Goal: Task Accomplishment & Management: Manage account settings

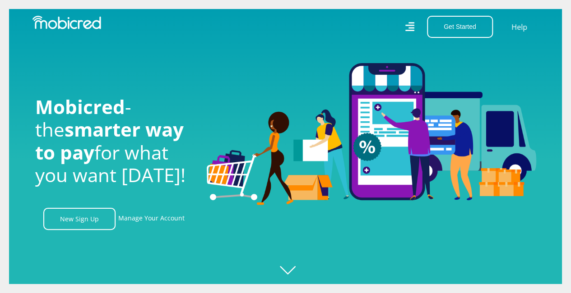
scroll to position [0, 643]
click at [89, 218] on link "New Sign Up" at bounding box center [79, 219] width 72 height 22
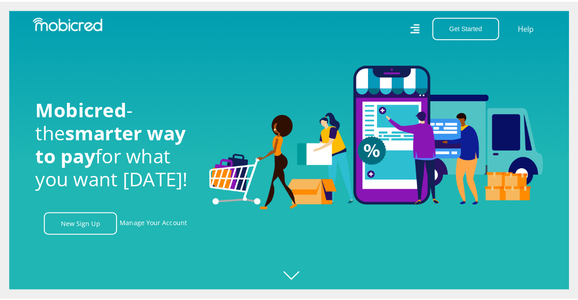
scroll to position [0, 643]
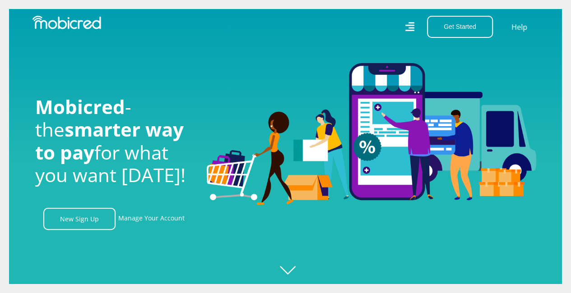
click at [411, 27] on icon at bounding box center [409, 27] width 9 height 14
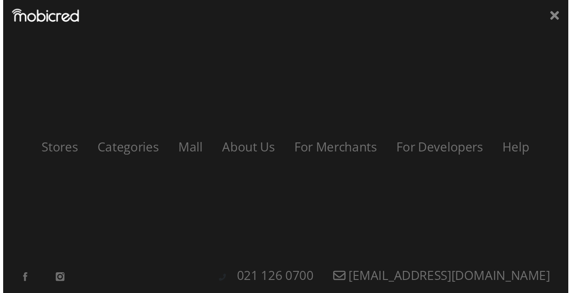
scroll to position [0, 1158]
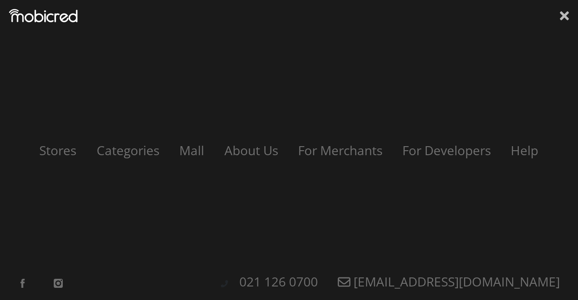
click at [563, 16] on icon at bounding box center [564, 15] width 9 height 9
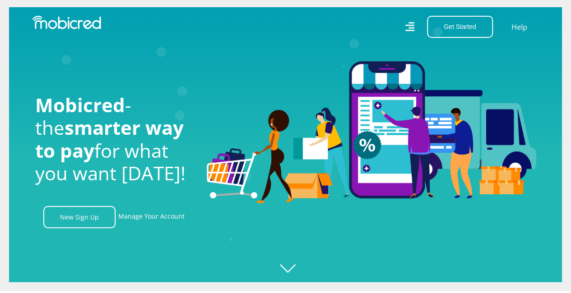
scroll to position [0, 0]
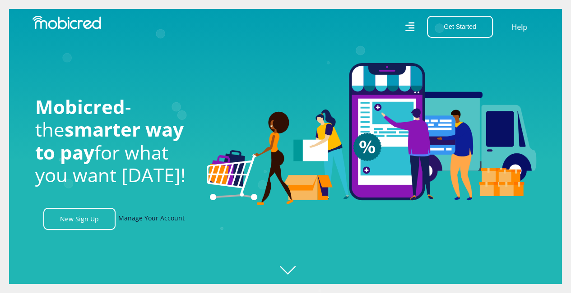
click at [154, 221] on link "Manage Your Account" at bounding box center [151, 219] width 66 height 22
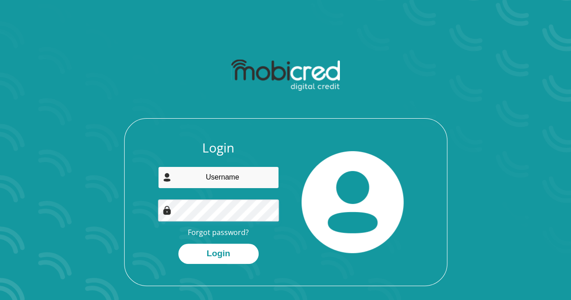
click at [237, 178] on input "email" at bounding box center [218, 178] width 121 height 22
type input "austinchanna30@gmail.com"
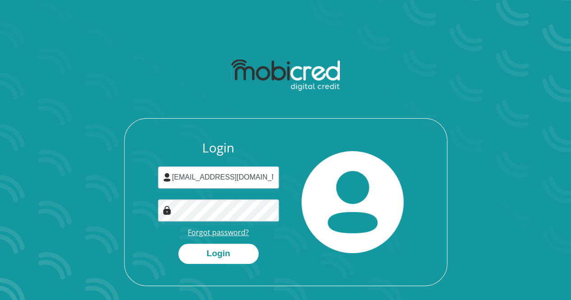
click at [223, 231] on link "Forgot password?" at bounding box center [218, 233] width 61 height 10
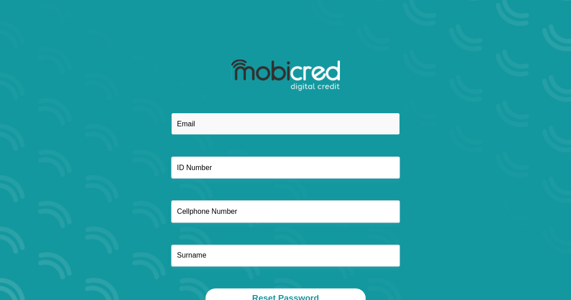
click at [212, 126] on input "email" at bounding box center [285, 124] width 229 height 22
type input "austinchanna30@gmail.com"
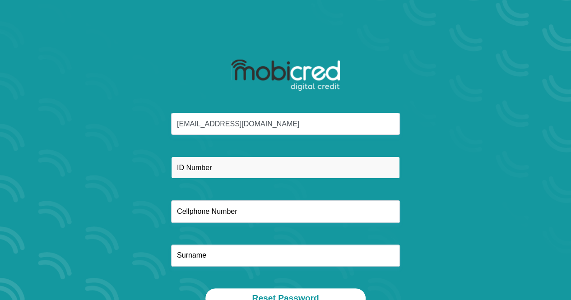
click at [214, 170] on input "text" at bounding box center [285, 168] width 229 height 22
type input "8501040004086"
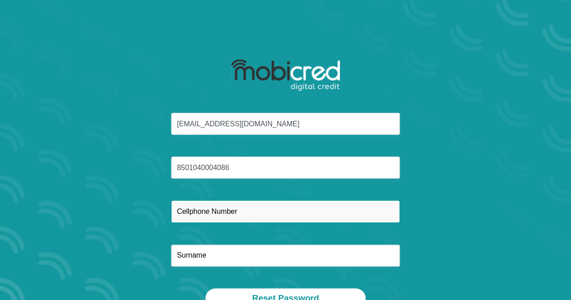
click at [226, 209] on input "text" at bounding box center [285, 211] width 229 height 22
type input "0740732613"
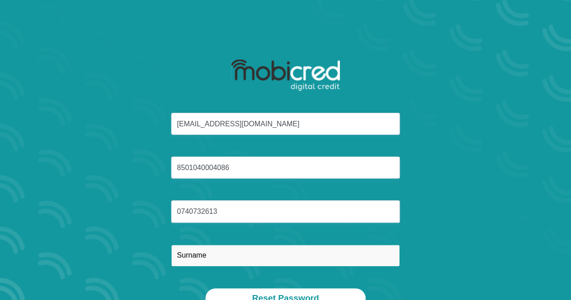
click at [227, 265] on input "text" at bounding box center [285, 256] width 229 height 22
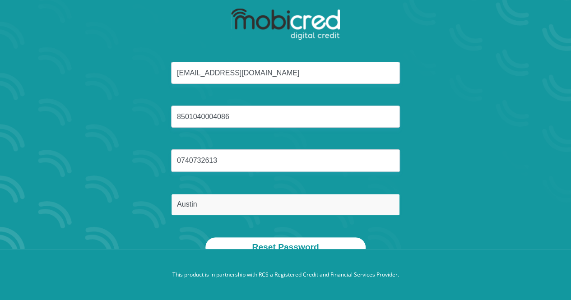
scroll to position [51, 0]
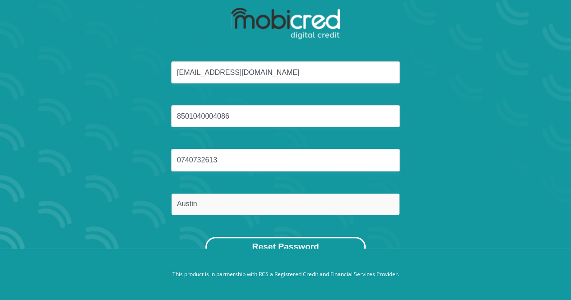
type input "Austin"
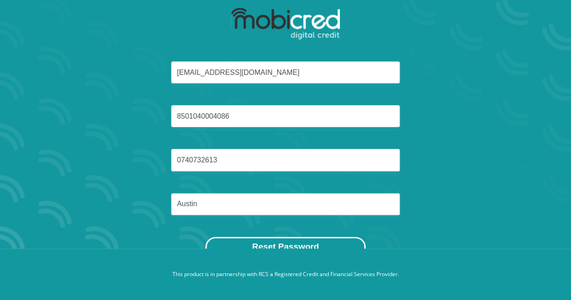
click at [301, 241] on button "Reset Password" at bounding box center [285, 247] width 160 height 20
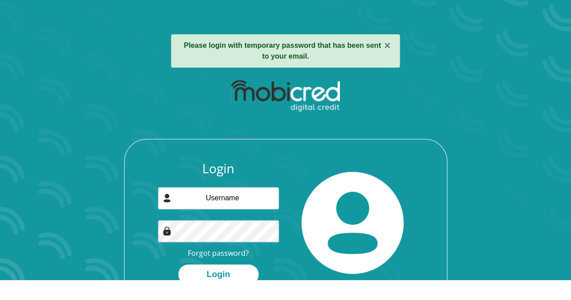
scroll to position [6, 0]
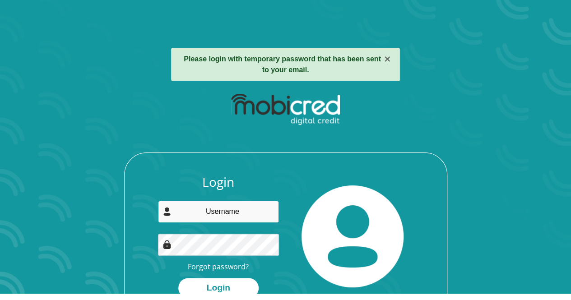
click at [233, 214] on input "email" at bounding box center [218, 212] width 121 height 22
type input "[EMAIL_ADDRESS][DOMAIN_NAME]"
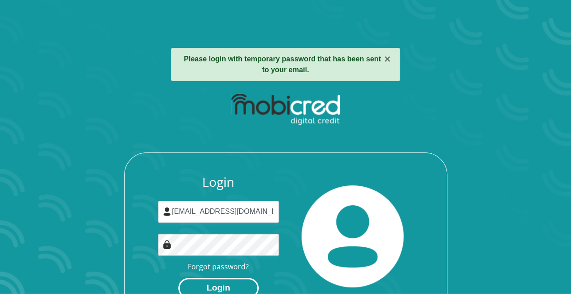
click at [225, 289] on button "Login" at bounding box center [218, 288] width 80 height 20
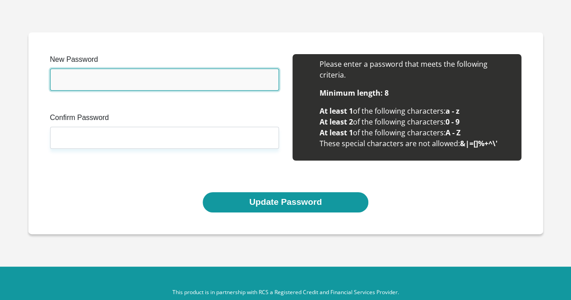
click at [117, 78] on input "New Password" at bounding box center [164, 80] width 229 height 22
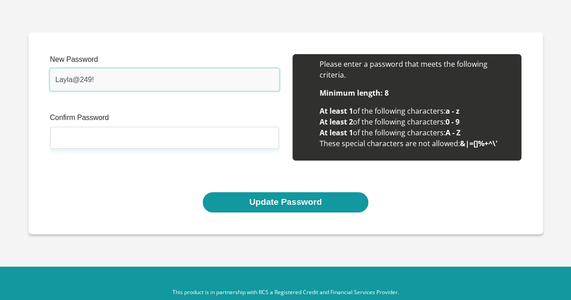
type input "Layla@249!"
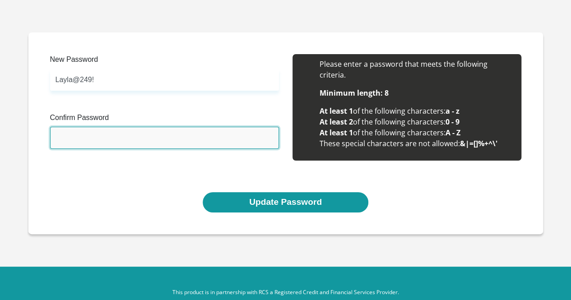
click at [110, 145] on input "Confirm Password" at bounding box center [164, 138] width 229 height 22
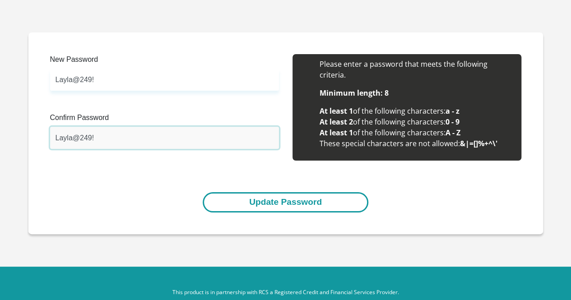
type input "Layla@249!"
click at [256, 202] on button "Update Password" at bounding box center [286, 202] width 166 height 20
